Goal: Register for event/course

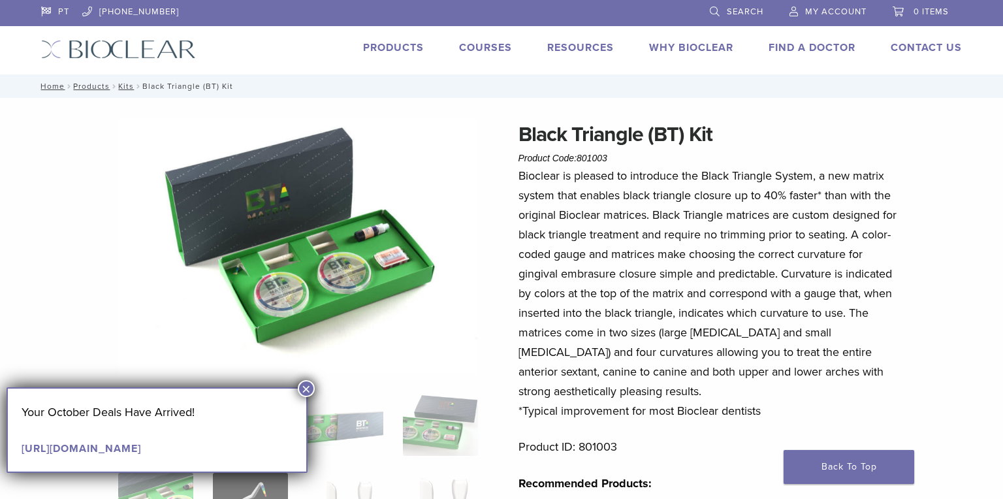
click at [302, 391] on button "×" at bounding box center [306, 388] width 17 height 17
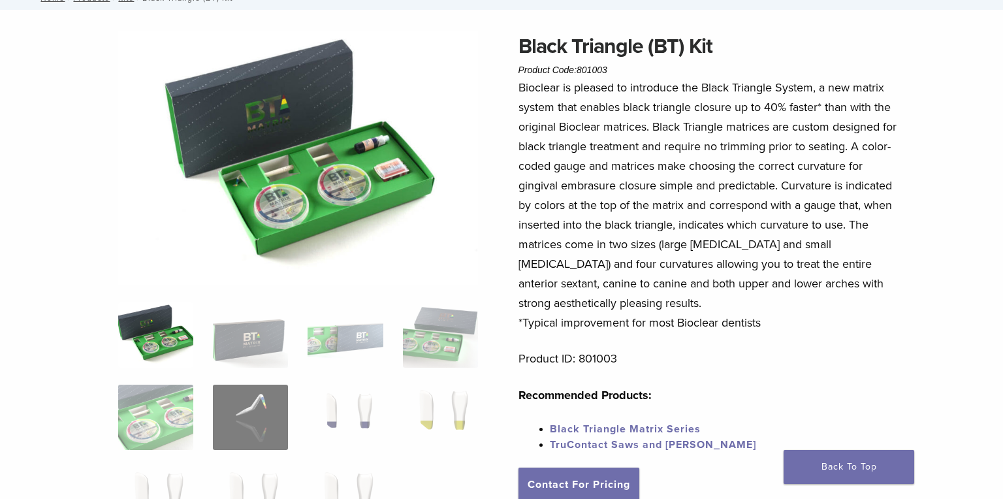
scroll to position [102, 0]
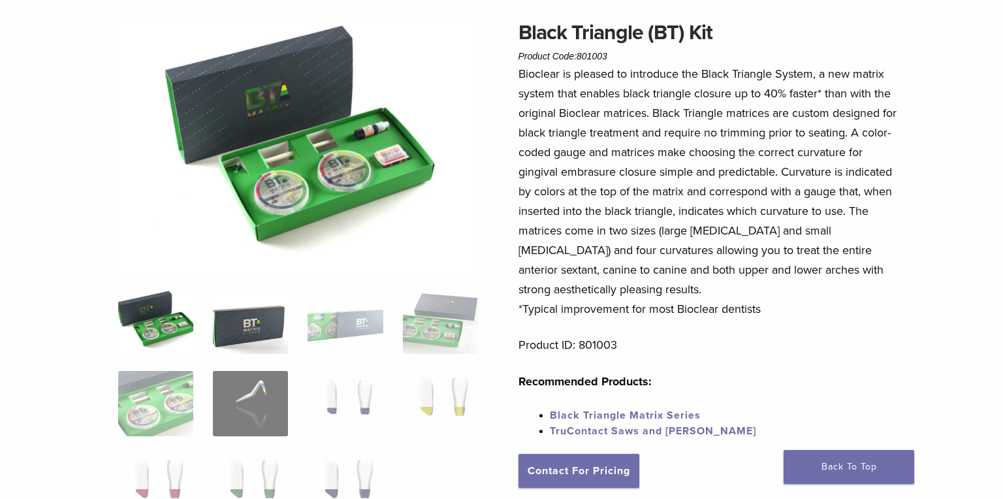
click at [249, 322] on img at bounding box center [250, 320] width 75 height 65
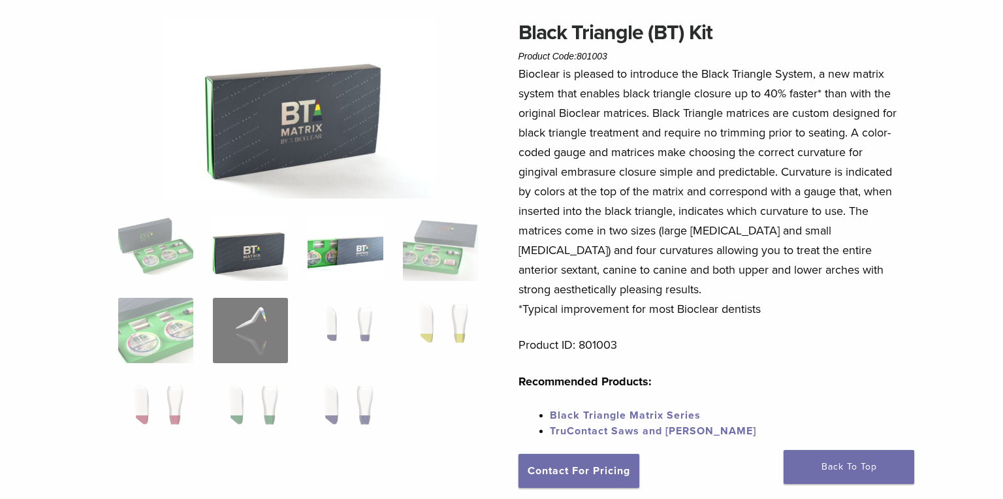
click at [344, 260] on img at bounding box center [344, 247] width 75 height 65
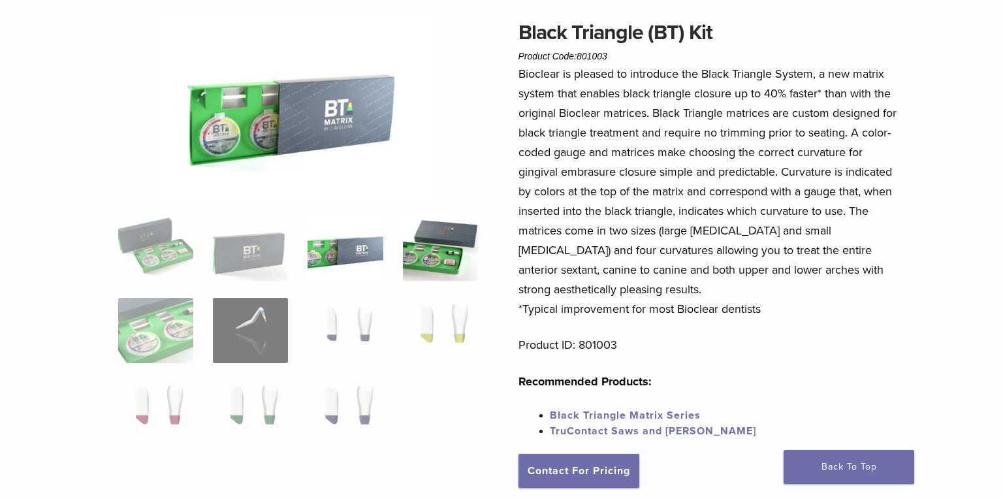
click at [423, 237] on img at bounding box center [440, 247] width 75 height 65
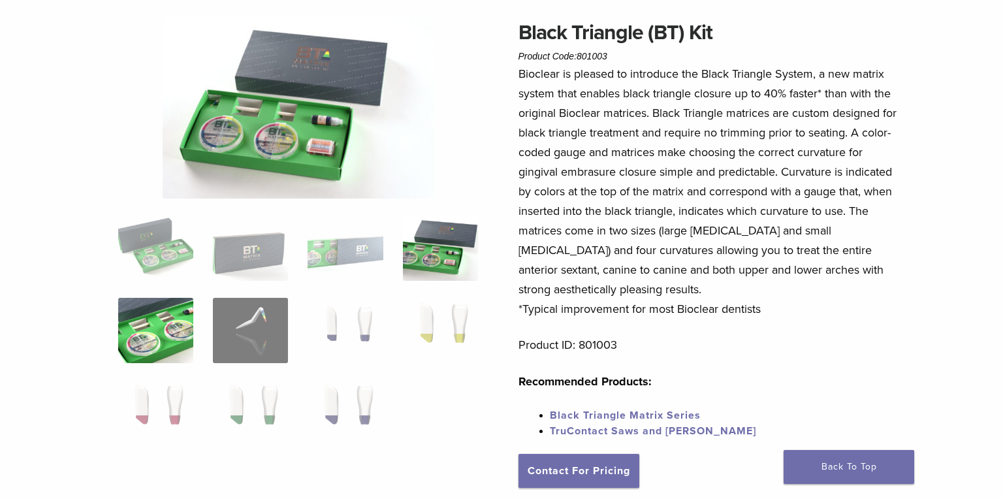
click at [183, 328] on img at bounding box center [155, 330] width 75 height 65
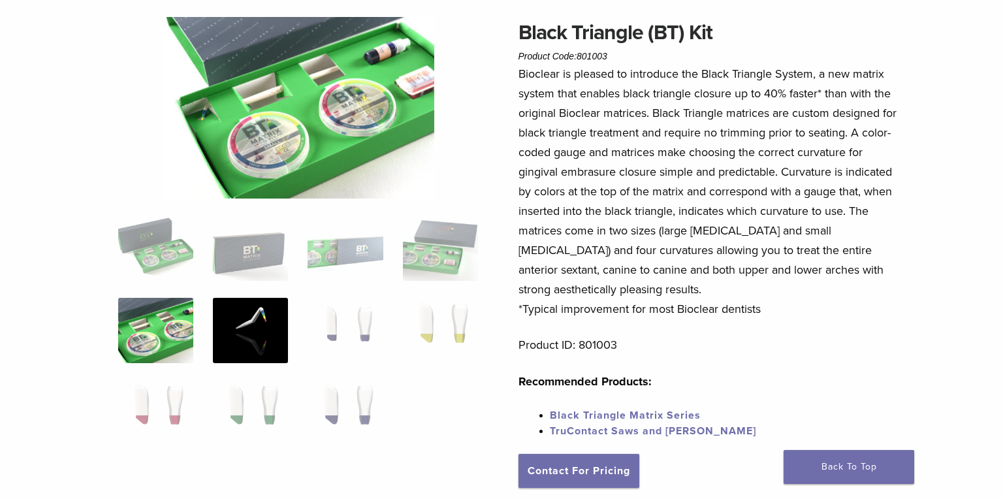
click at [239, 322] on img at bounding box center [250, 330] width 75 height 65
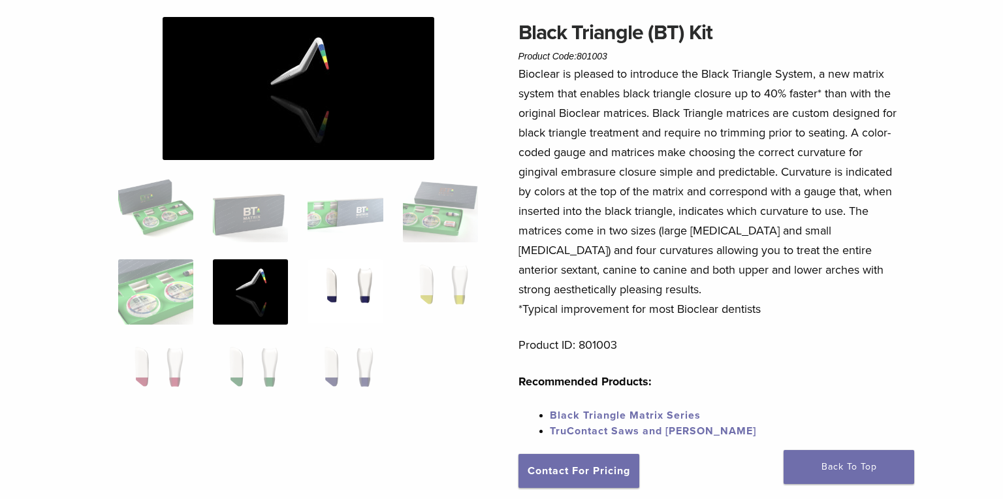
click at [336, 295] on img at bounding box center [344, 291] width 75 height 65
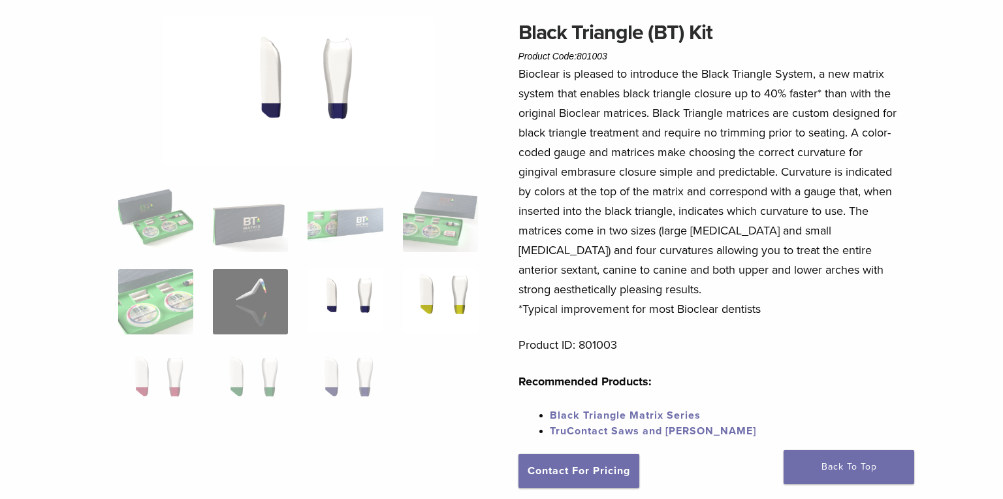
click at [438, 288] on img at bounding box center [440, 301] width 75 height 65
click at [164, 374] on img at bounding box center [155, 383] width 75 height 65
click at [268, 377] on img at bounding box center [250, 383] width 75 height 65
click at [364, 375] on img at bounding box center [344, 383] width 75 height 65
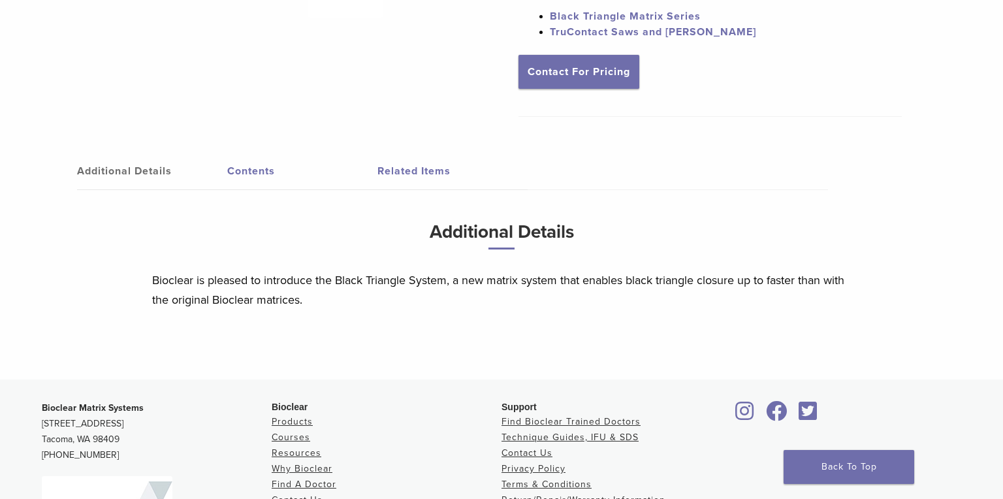
scroll to position [506, 0]
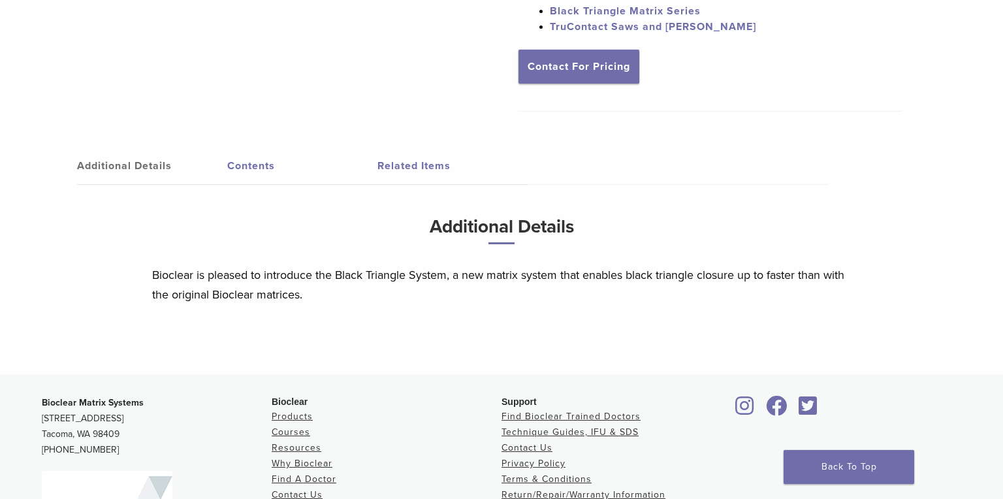
click at [241, 168] on link "Contents" at bounding box center [302, 166] width 150 height 37
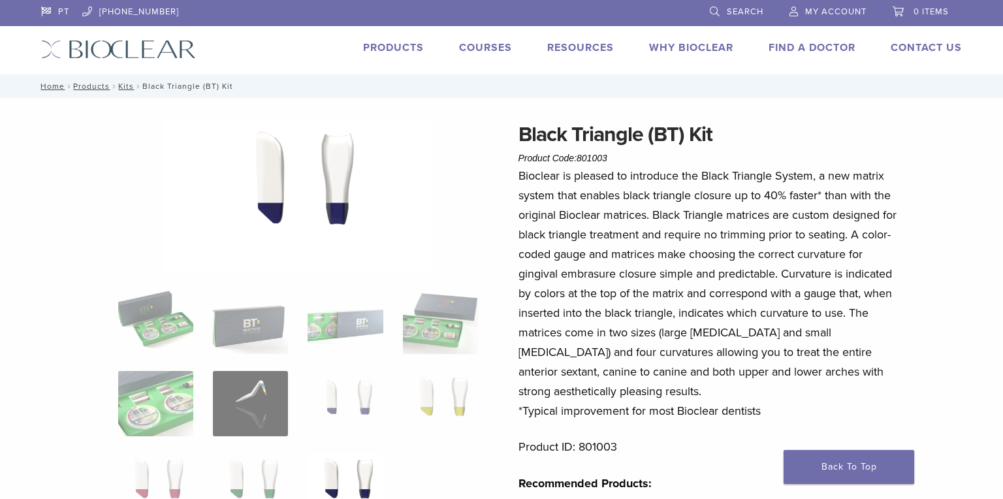
scroll to position [0, 0]
click at [399, 48] on link "Products" at bounding box center [393, 47] width 61 height 13
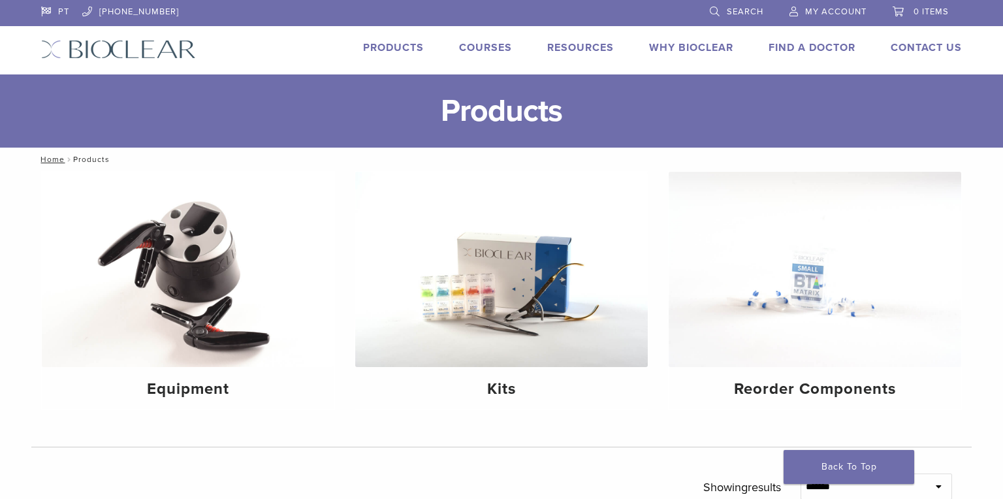
click at [125, 6] on link "[PHONE_NUMBER]" at bounding box center [130, 10] width 97 height 20
click at [499, 46] on link "Courses" at bounding box center [485, 47] width 53 height 13
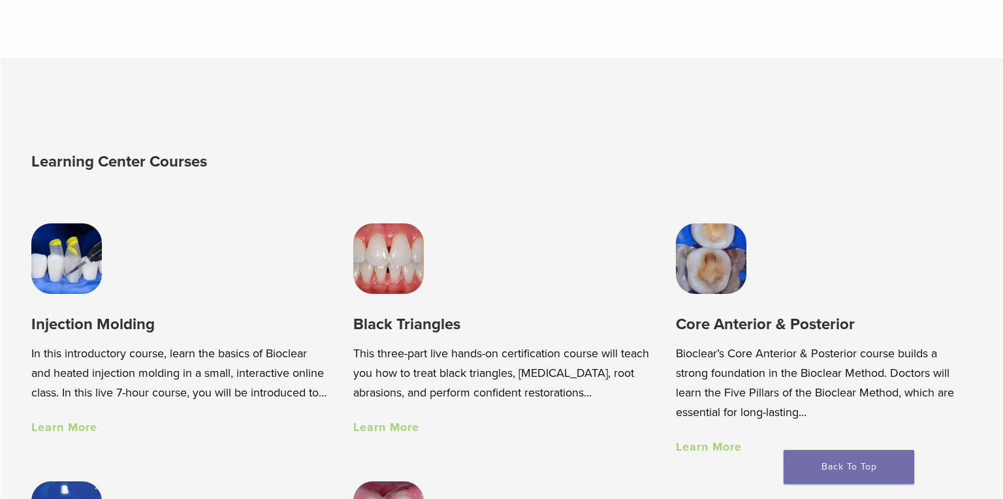
scroll to position [777, 0]
click at [91, 249] on img at bounding box center [66, 258] width 70 height 70
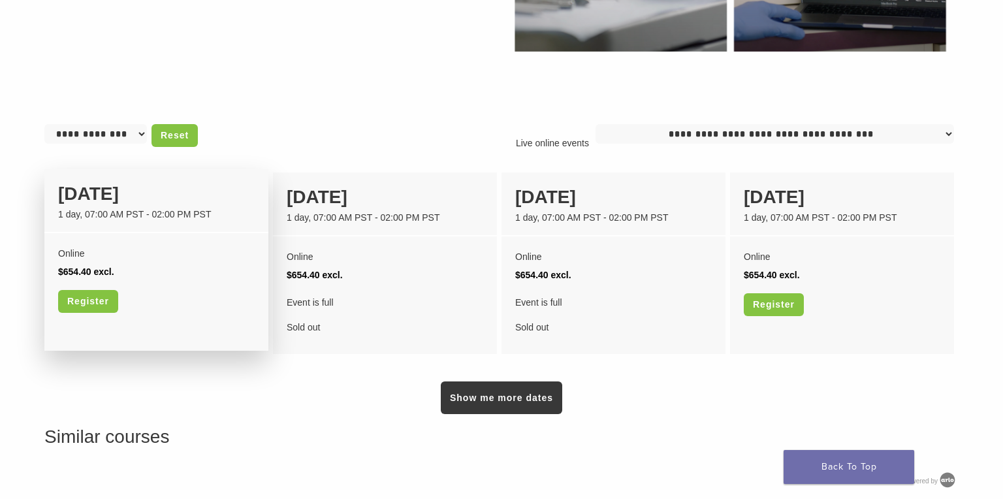
scroll to position [946, 0]
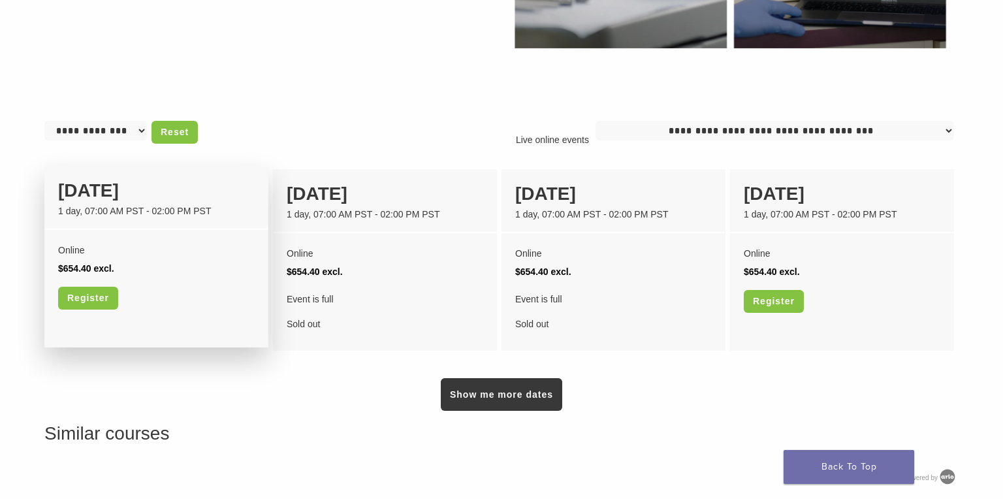
click at [111, 230] on div "Online $654.40 excl. Register" at bounding box center [156, 280] width 224 height 101
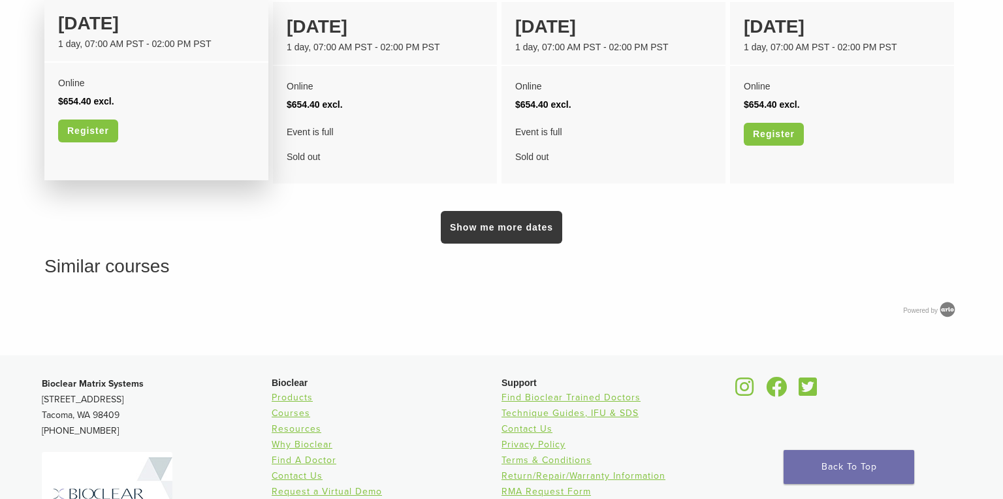
scroll to position [1200, 0]
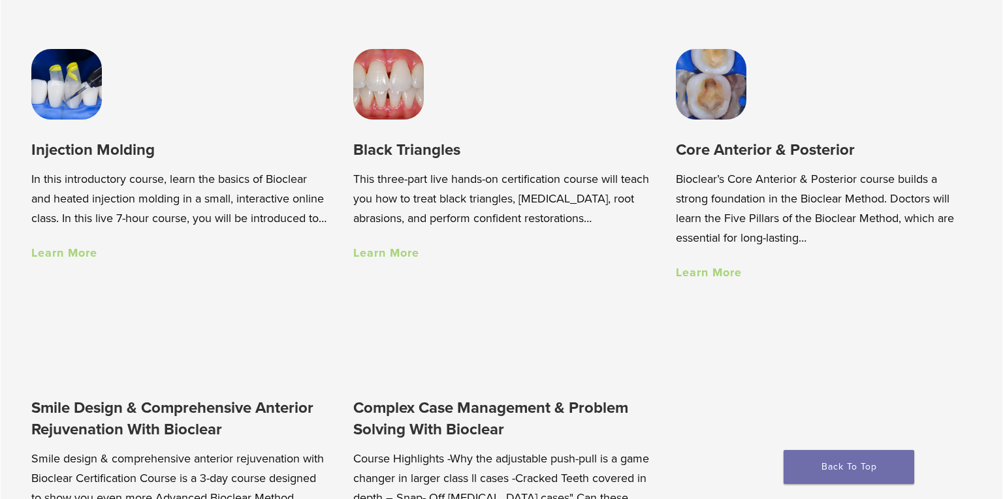
scroll to position [952, 0]
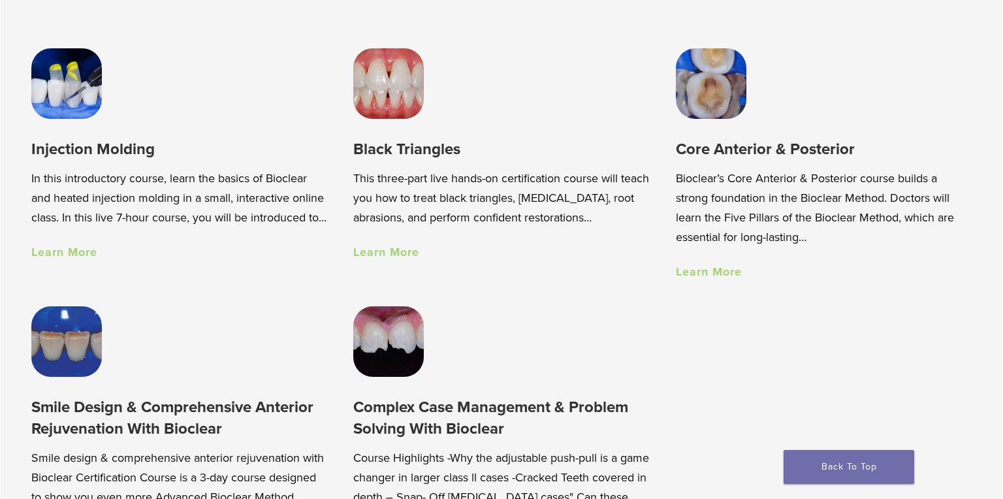
click at [397, 108] on img at bounding box center [388, 83] width 70 height 70
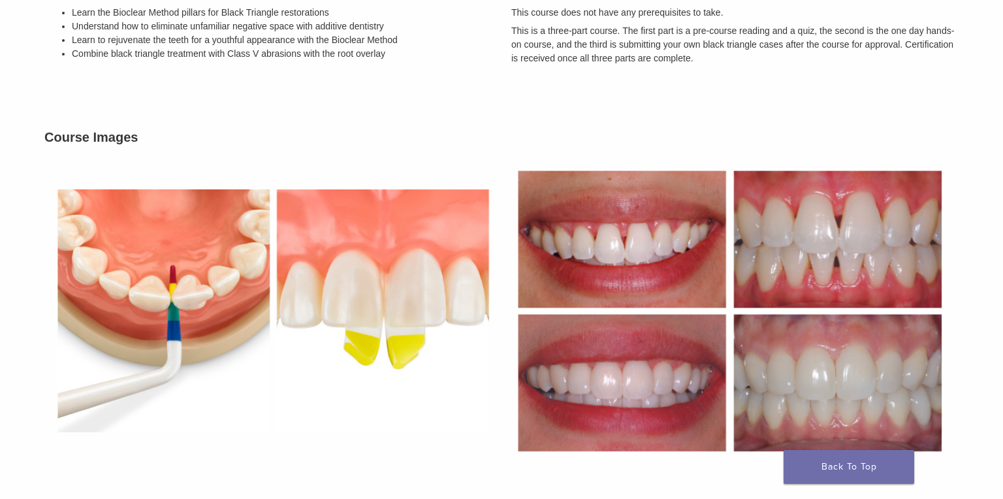
scroll to position [538, 0]
